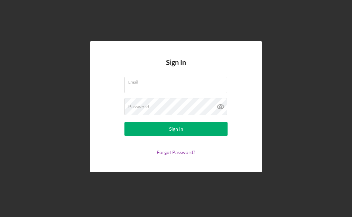
click at [207, 93] on input "Email" at bounding box center [176, 85] width 103 height 17
type input "[EMAIL_ADDRESS][DOMAIN_NAME]"
click at [176, 136] on button "Sign In" at bounding box center [176, 129] width 103 height 14
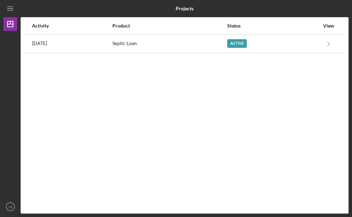
click at [332, 42] on icon "Icon/Navigate" at bounding box center [328, 43] width 15 height 15
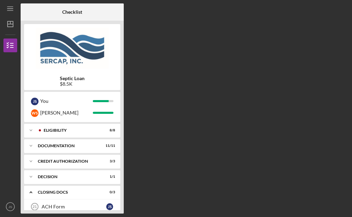
click at [98, 178] on div "Decision" at bounding box center [68, 177] width 60 height 4
click at [119, 168] on div "Icon/Expander CREDIT AUTHORIZATION 3 / 3" at bounding box center [72, 162] width 96 height 14
